Goal: Check status: Check status

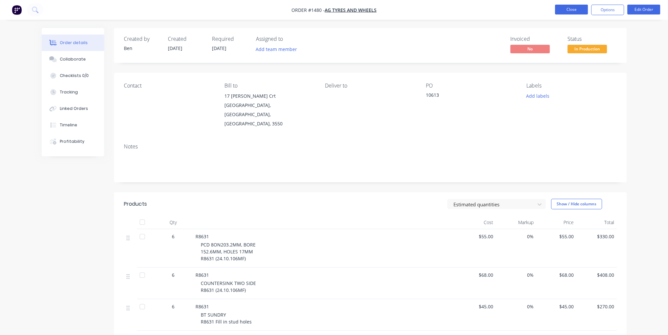
click at [576, 10] on button "Close" at bounding box center [571, 10] width 33 height 10
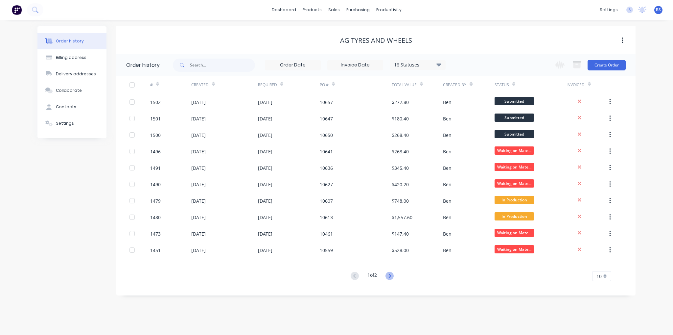
click at [391, 276] on icon at bounding box center [390, 276] width 8 height 8
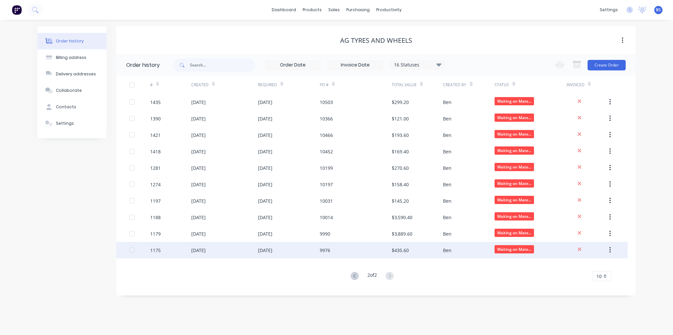
drag, startPoint x: 246, startPoint y: 254, endPoint x: 430, endPoint y: 254, distance: 184.4
click at [430, 254] on div "$435.60" at bounding box center [417, 250] width 51 height 16
click at [611, 253] on button "button" at bounding box center [610, 250] width 15 height 12
click at [597, 269] on div "Archive" at bounding box center [586, 267] width 51 height 10
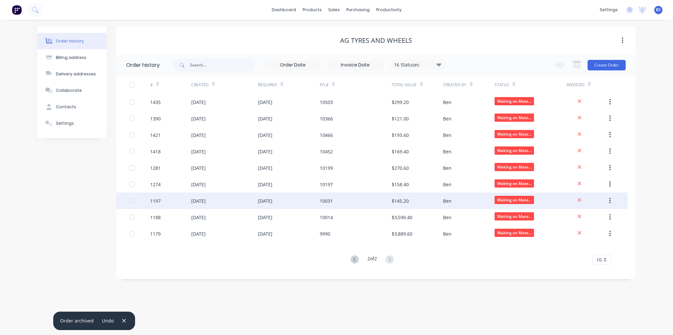
click at [610, 201] on icon "button" at bounding box center [610, 200] width 2 height 7
click at [598, 214] on div "Archive" at bounding box center [586, 218] width 51 height 10
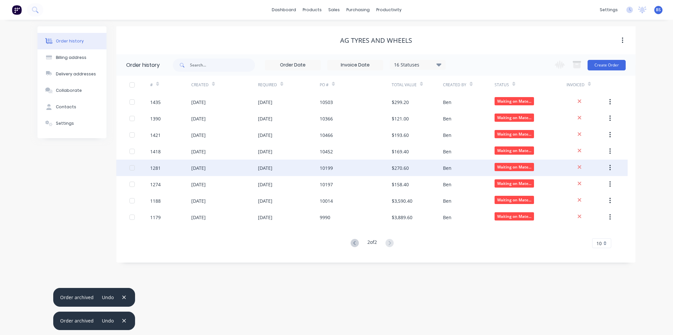
click at [611, 166] on icon "button" at bounding box center [610, 167] width 2 height 7
click at [604, 184] on div "Archive" at bounding box center [586, 185] width 51 height 10
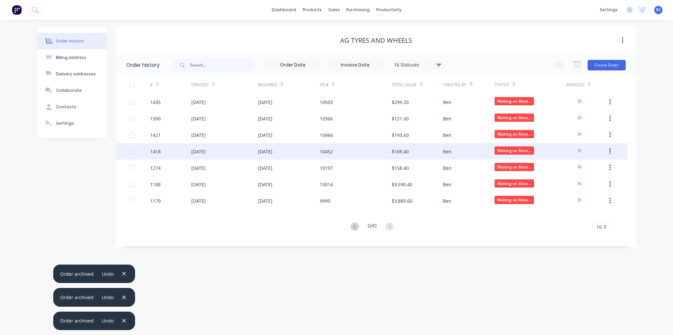
click at [611, 152] on icon "button" at bounding box center [610, 151] width 2 height 7
click at [598, 168] on div "Archive" at bounding box center [586, 169] width 51 height 10
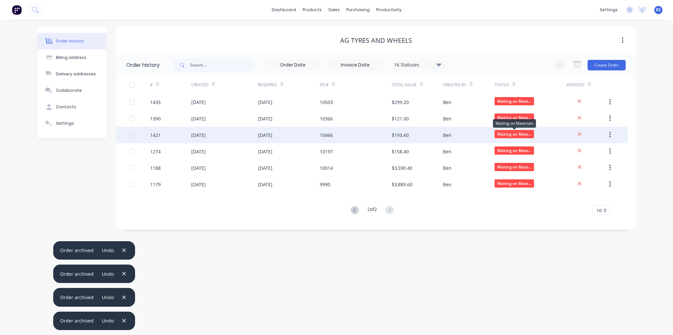
drag, startPoint x: 504, startPoint y: 135, endPoint x: 494, endPoint y: 132, distance: 9.9
click at [495, 132] on span "Waiting on Mate..." at bounding box center [514, 134] width 39 height 8
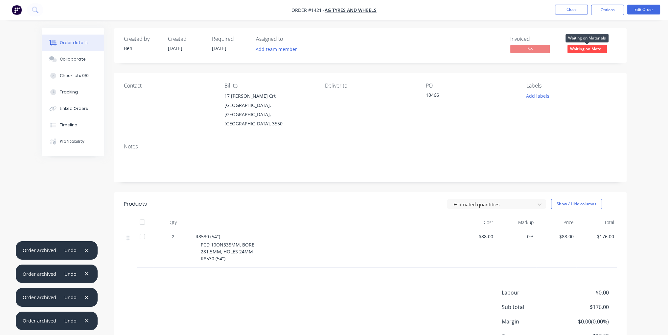
click at [599, 48] on span "Waiting on Mate..." at bounding box center [587, 49] width 39 height 8
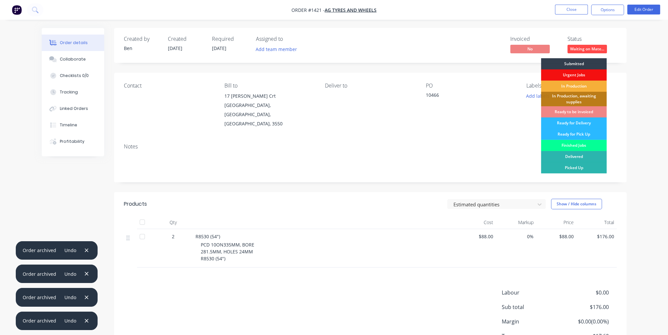
click at [587, 147] on div "Finished Jobs" at bounding box center [574, 145] width 66 height 11
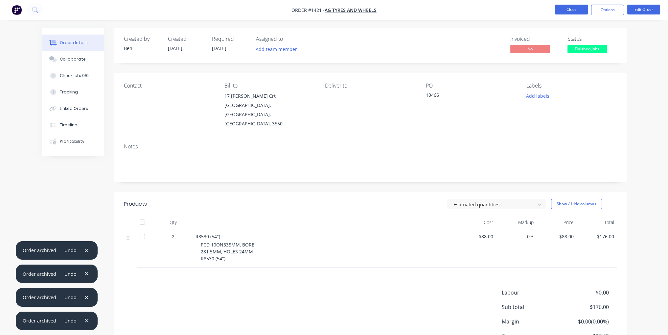
click at [564, 6] on button "Close" at bounding box center [571, 10] width 33 height 10
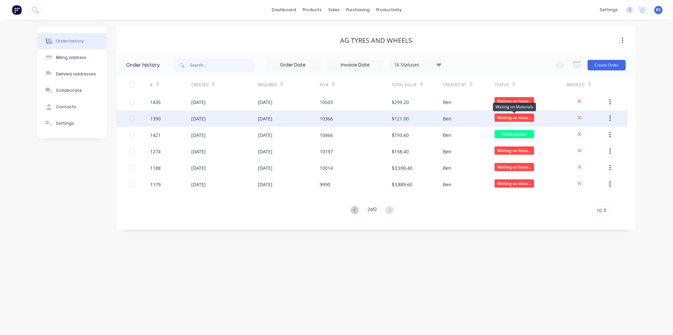
click at [520, 117] on span "Waiting on Mate..." at bounding box center [514, 117] width 39 height 8
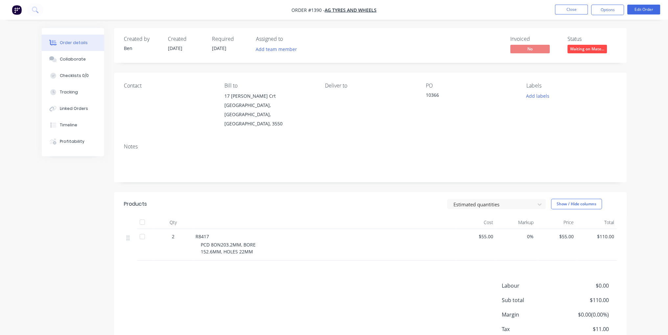
click at [577, 51] on span "Waiting on Mate..." at bounding box center [587, 49] width 39 height 8
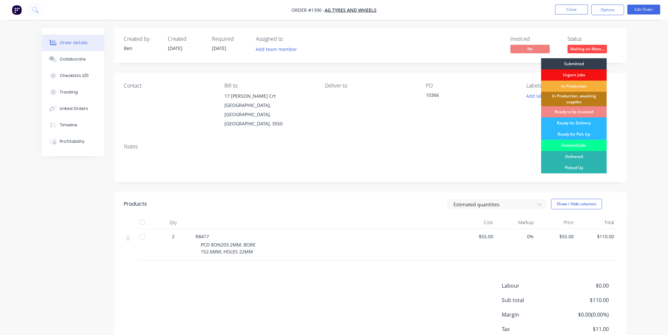
click at [561, 145] on div "Finished Jobs" at bounding box center [574, 145] width 66 height 11
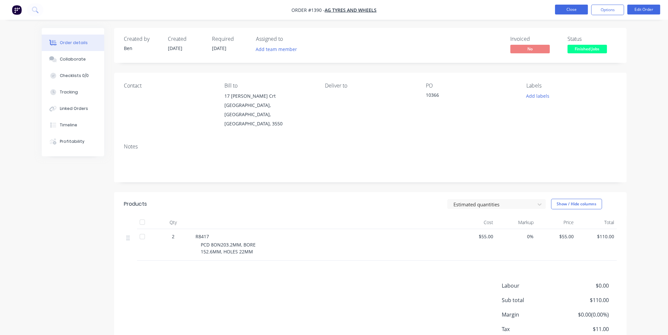
click at [575, 6] on button "Close" at bounding box center [571, 10] width 33 height 10
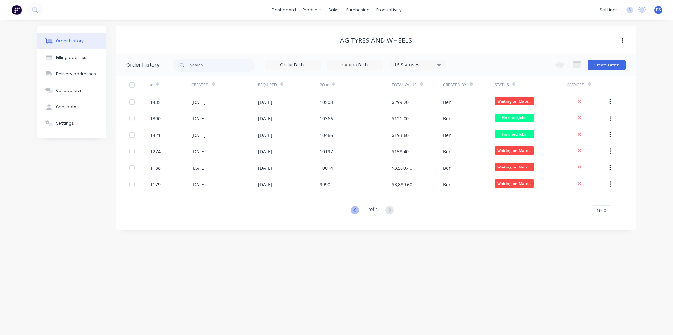
click at [352, 210] on icon at bounding box center [355, 210] width 8 height 8
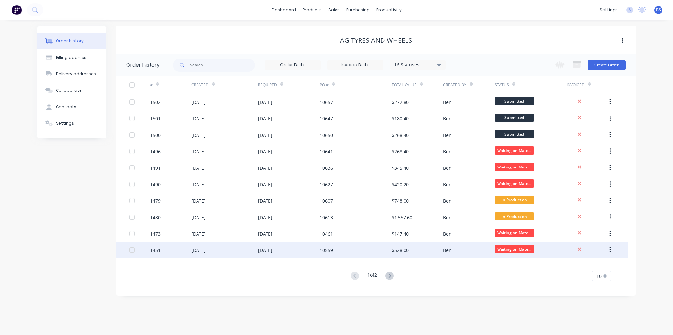
click at [336, 247] on div "10559" at bounding box center [356, 250] width 72 height 16
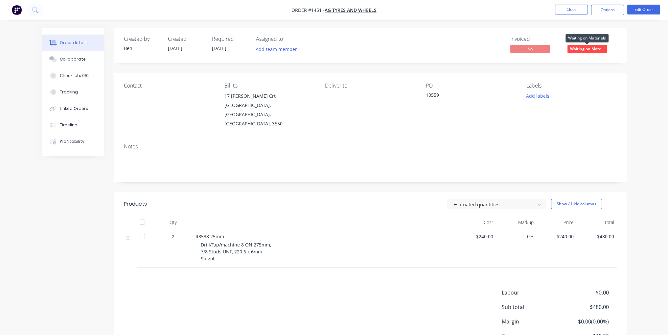
click at [581, 49] on span "Waiting on Mate..." at bounding box center [587, 49] width 39 height 8
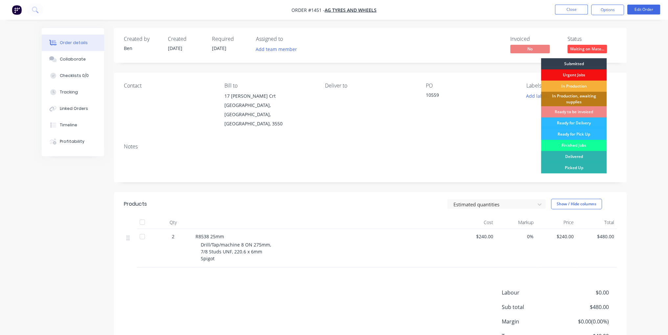
click at [419, 54] on div "Invoiced No Status Waiting on Mate... Submitted Urgent Jobs In Production In Pr…" at bounding box center [469, 45] width 295 height 19
